Goal: Information Seeking & Learning: Learn about a topic

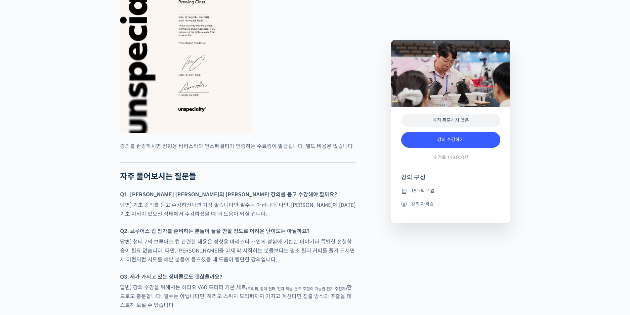
scroll to position [1652, 0]
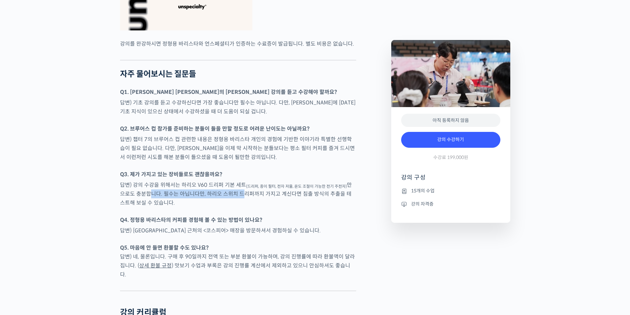
drag, startPoint x: 145, startPoint y: 210, endPoint x: 260, endPoint y: 217, distance: 114.5
click at [247, 207] on p "답변) 강의 수강을 위해서는 하리오 V60 드리퍼 기본 세트 (드리퍼, 종이 필터, 전자 저울, 온도 조절이 가능한 전기 주전자) 만으로도 충…" at bounding box center [238, 193] width 236 height 27
click at [263, 207] on p "답변) 강의 수강을 위해서는 하리오 V60 드리퍼 기본 세트 (드리퍼, 종이 필터, 전자 저울, 온도 조절이 가능한 전기 주전자) 만으로도 충…" at bounding box center [238, 193] width 236 height 27
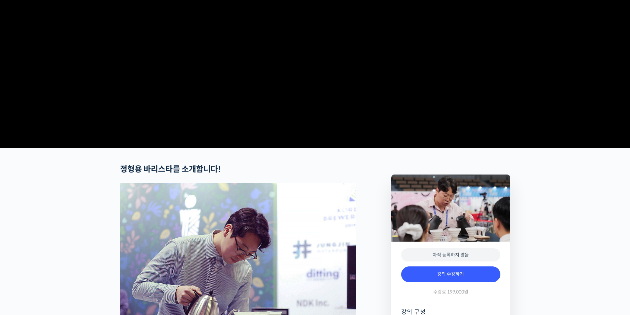
scroll to position [0, 0]
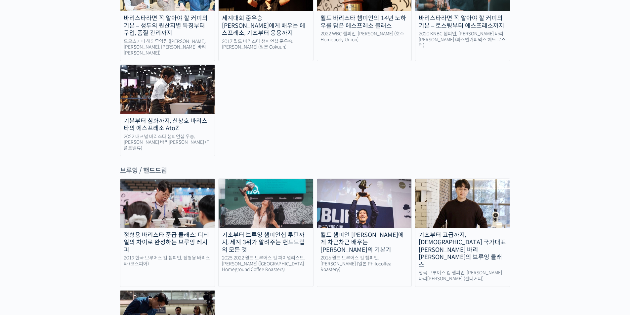
scroll to position [1024, 0]
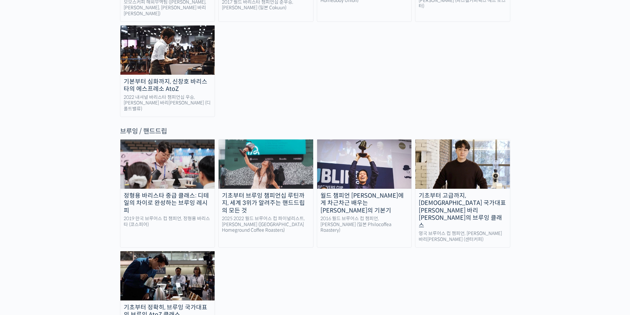
click at [372, 192] on div "월드 챔피언 [PERSON_NAME]에게 차근차근 배우는 [PERSON_NAME]의 기본기" at bounding box center [364, 203] width 95 height 22
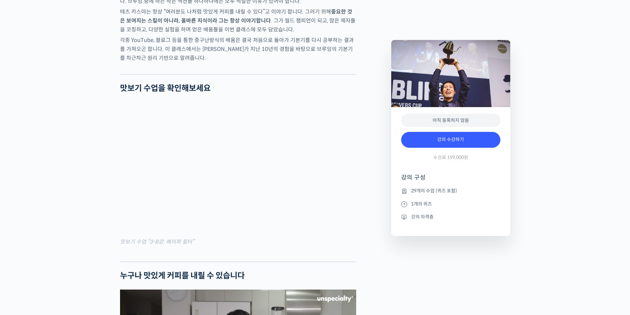
scroll to position [774, 0]
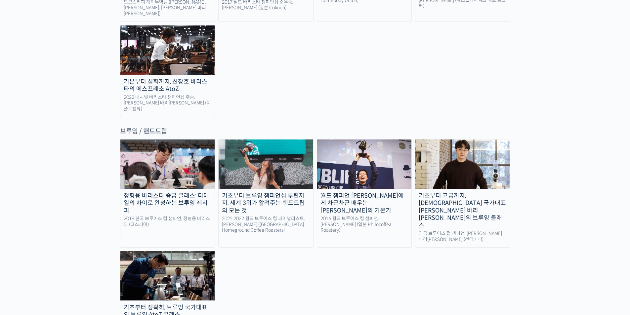
click at [271, 139] on img at bounding box center [265, 163] width 95 height 49
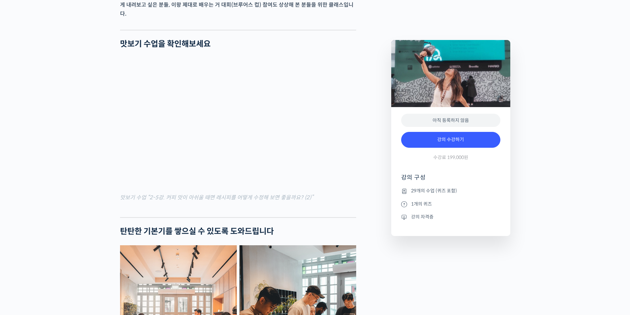
scroll to position [892, 0]
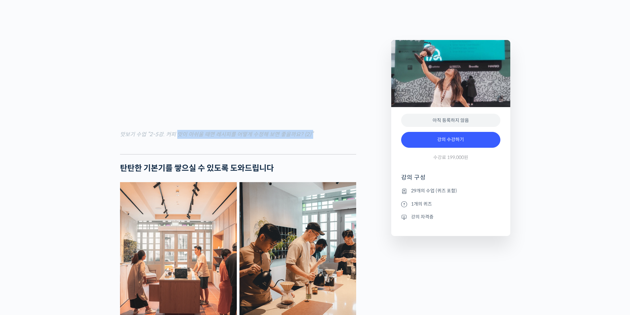
drag, startPoint x: 175, startPoint y: 134, endPoint x: 298, endPoint y: 138, distance: 123.0
click at [318, 144] on div at bounding box center [238, 149] width 236 height 10
click at [215, 169] on h2 "탄탄한 기본기를 쌓으실 수 있도록 도와드립니다" at bounding box center [238, 169] width 236 height 10
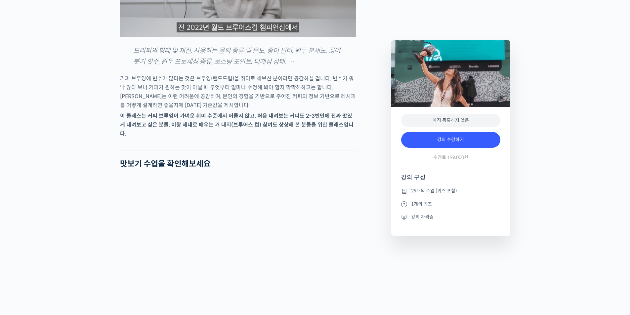
scroll to position [795, 0]
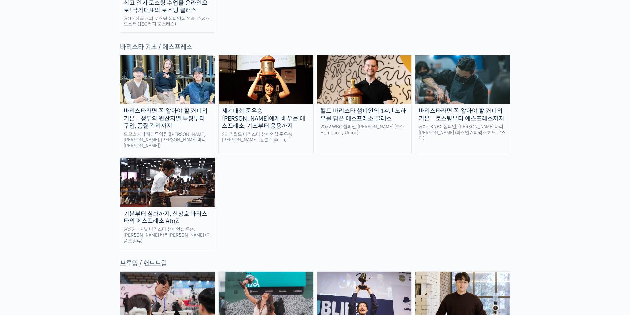
scroll to position [859, 0]
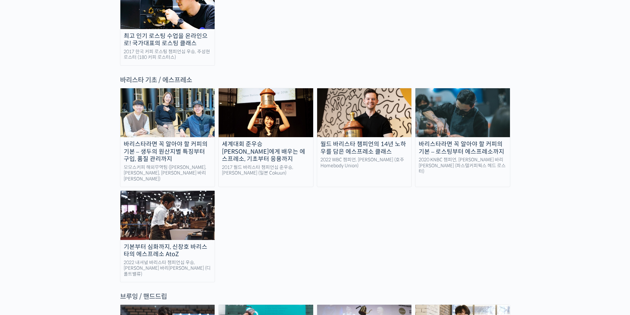
click at [159, 140] on div "바리스타라면 꼭 알아야 할 커피의 기본 – 생두의 원산지별 특징부터 구입, 품질 관리까지" at bounding box center [167, 151] width 95 height 22
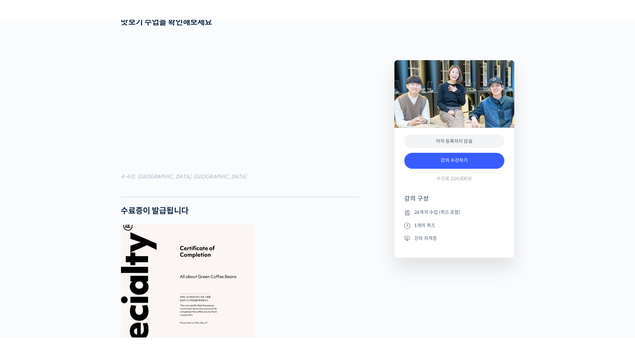
scroll to position [2280, 0]
